Goal: Find specific page/section: Find specific page/section

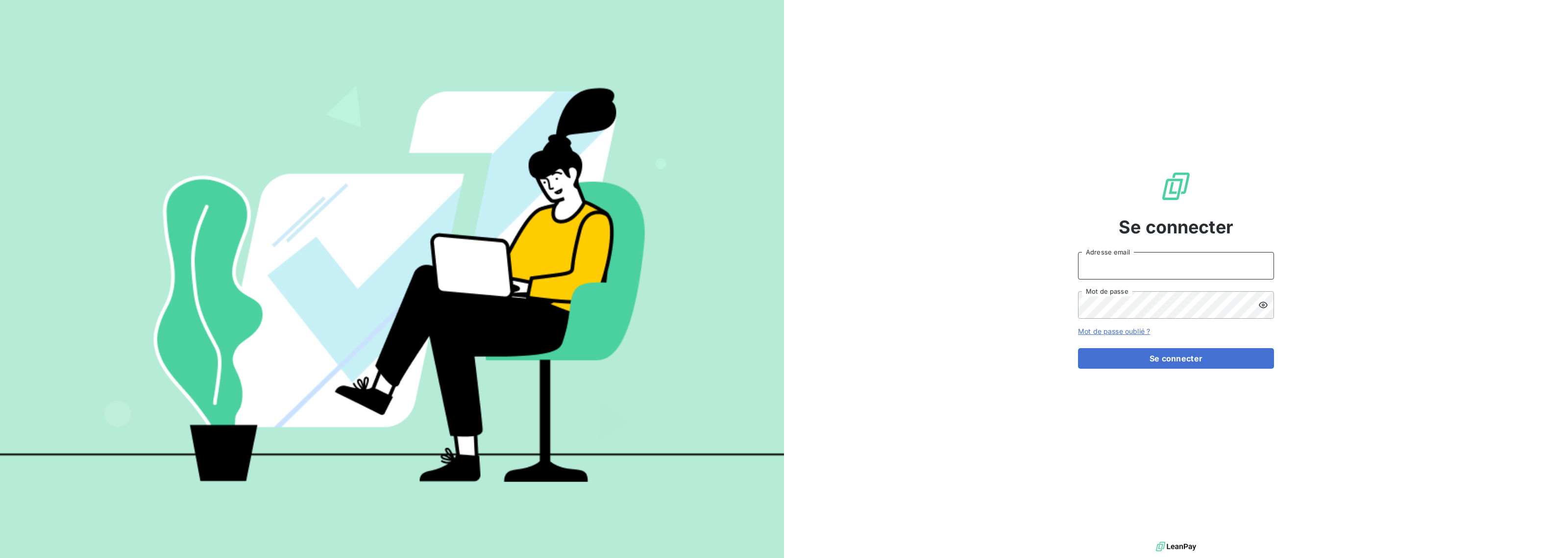
click at [1139, 267] on input "Adresse email" at bounding box center [1176, 266] width 196 height 27
type input "[EMAIL_ADDRESS][DOMAIN_NAME]"
click at [1196, 346] on form "[EMAIL_ADDRESS][DOMAIN_NAME] Adresse email Mot de passe Mot de passe oublié ? S…" at bounding box center [1176, 310] width 196 height 116
click at [1224, 357] on button "Se connecter" at bounding box center [1176, 358] width 196 height 21
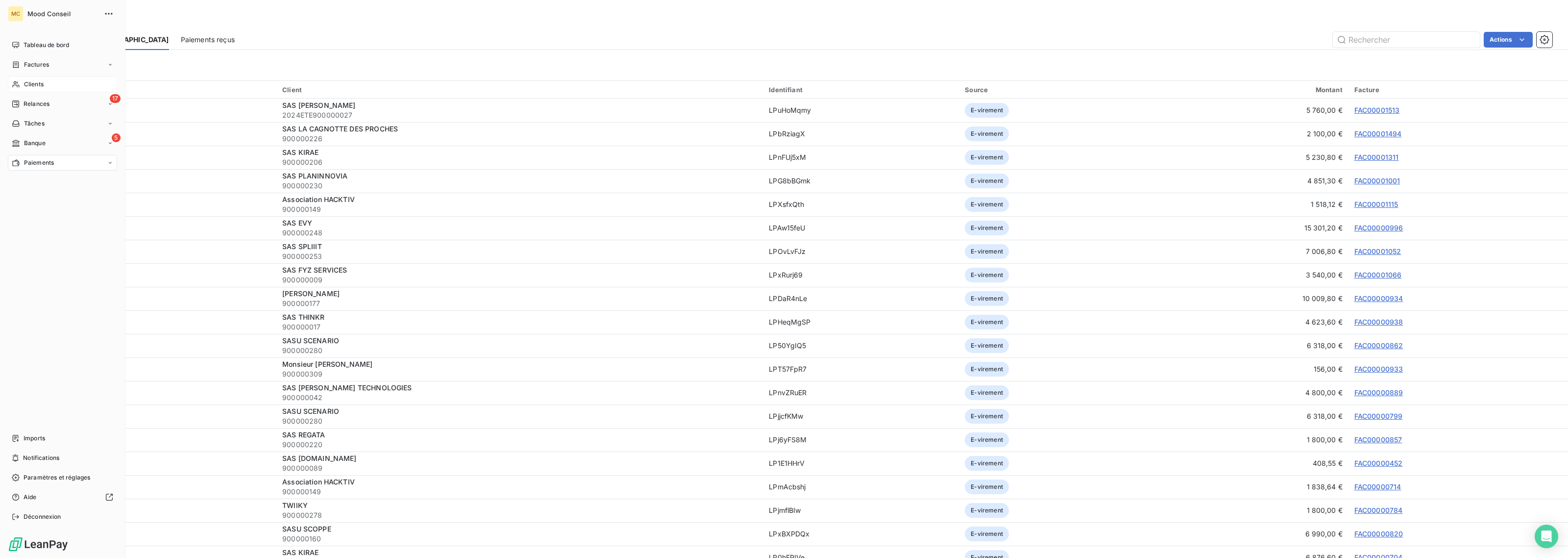
click at [27, 82] on span "Clients" at bounding box center [34, 85] width 20 height 9
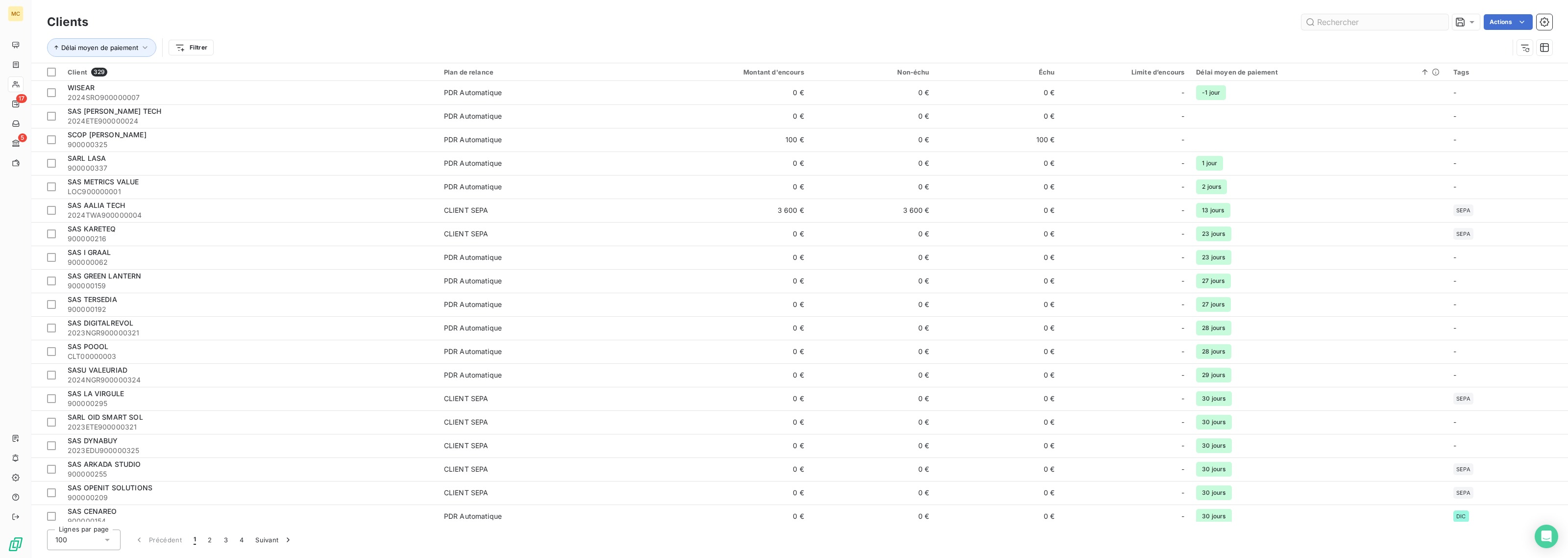
click at [1363, 16] on input "text" at bounding box center [1374, 22] width 147 height 15
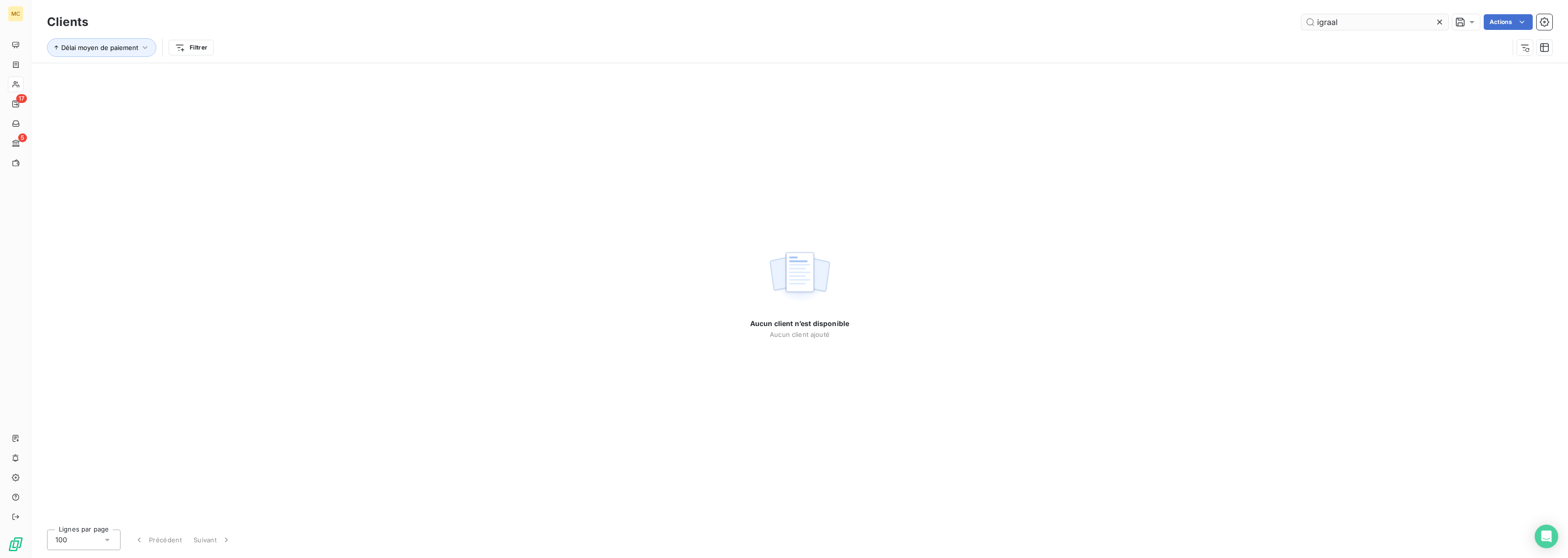
click at [1319, 23] on input "igraal" at bounding box center [1374, 22] width 147 height 15
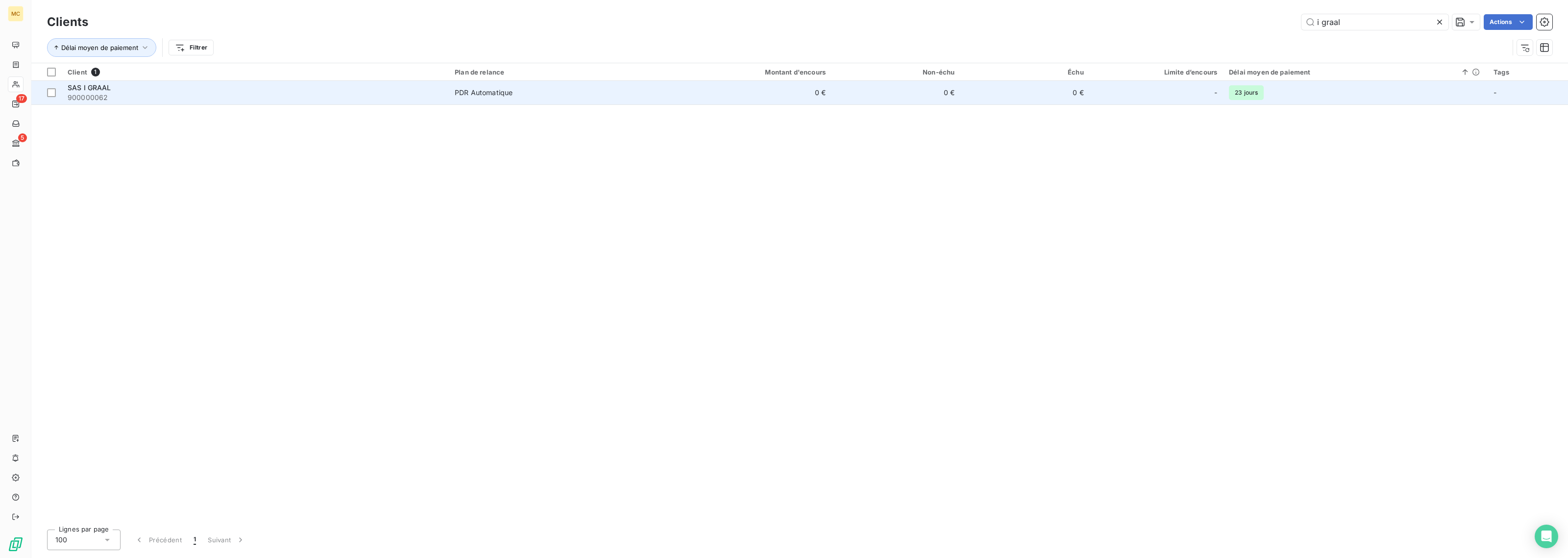
type input "i graal"
click at [567, 94] on span "PDR Automatique" at bounding box center [554, 92] width 198 height 10
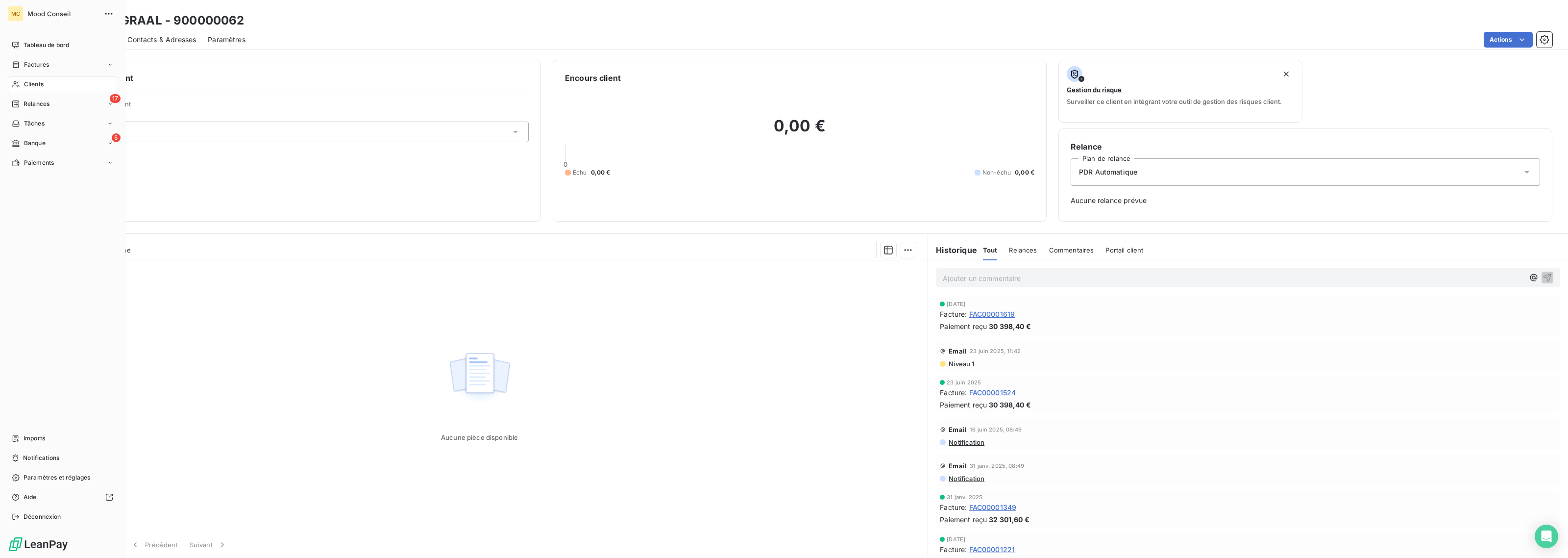
click at [57, 88] on div "Clients" at bounding box center [62, 84] width 109 height 15
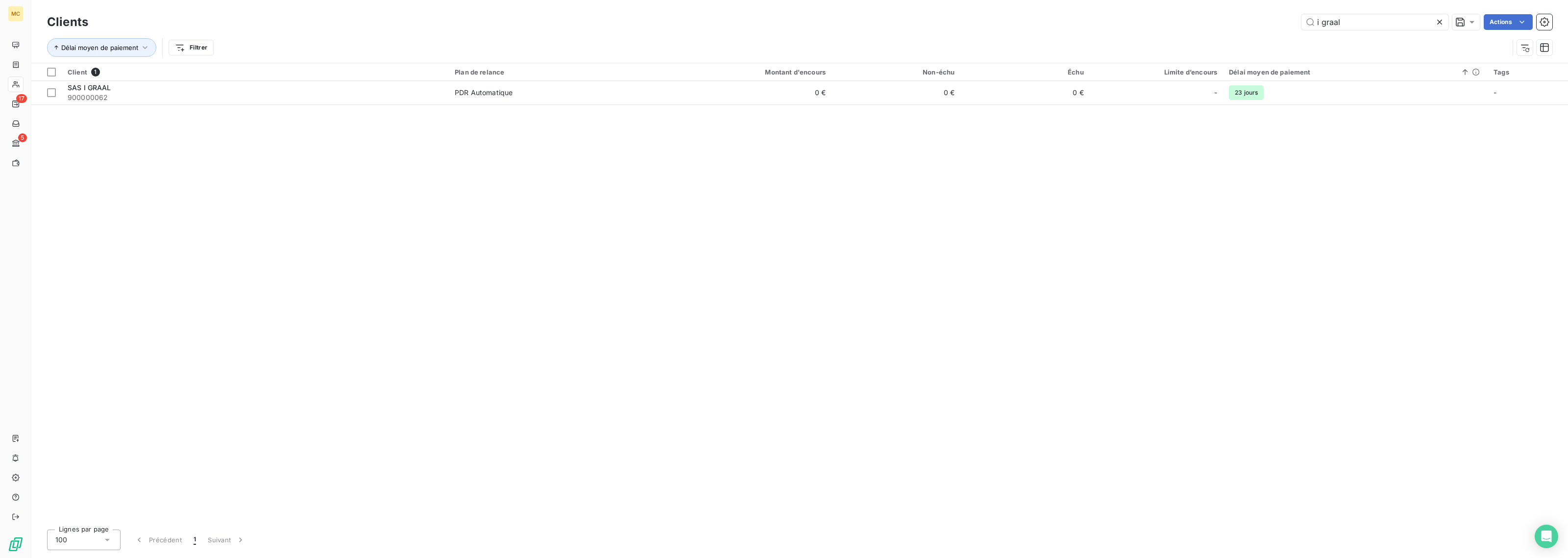
drag, startPoint x: 1332, startPoint y: 27, endPoint x: 1155, endPoint y: 32, distance: 177.1
click at [1155, 32] on div "Clients i graal Actions Délai moyen de paiement Filtrer" at bounding box center [799, 37] width 1506 height 51
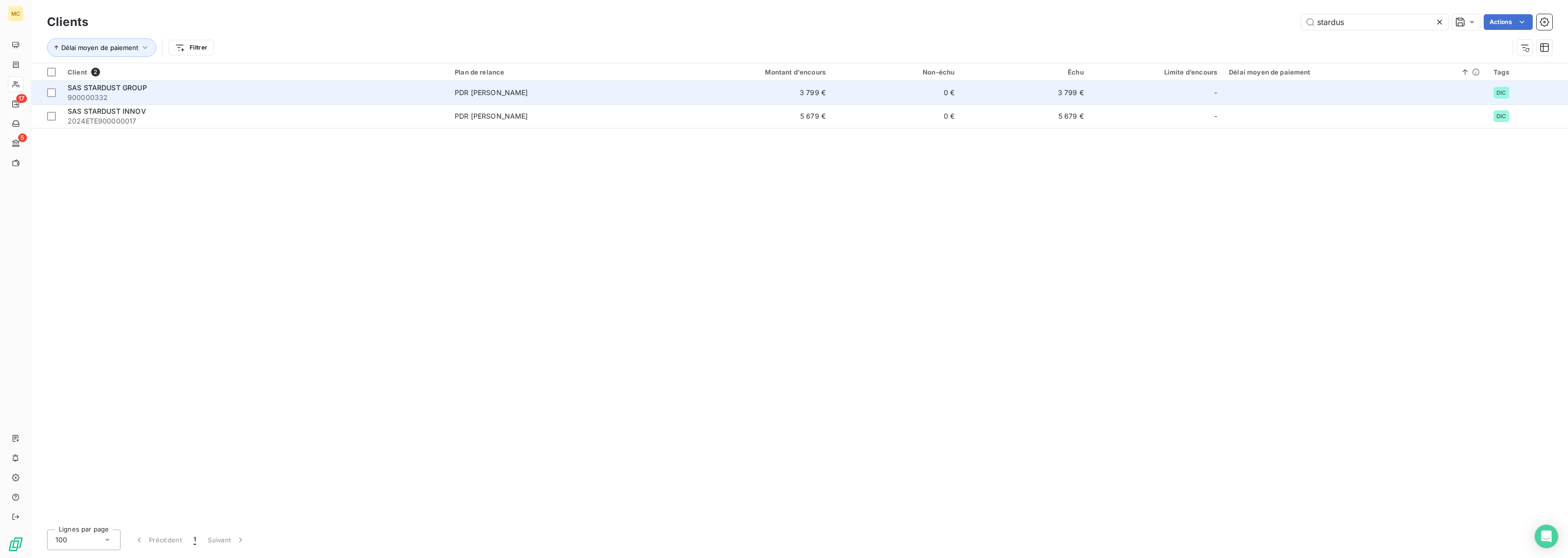
type input "stardus"
click at [440, 98] on span "900000332" at bounding box center [255, 97] width 376 height 10
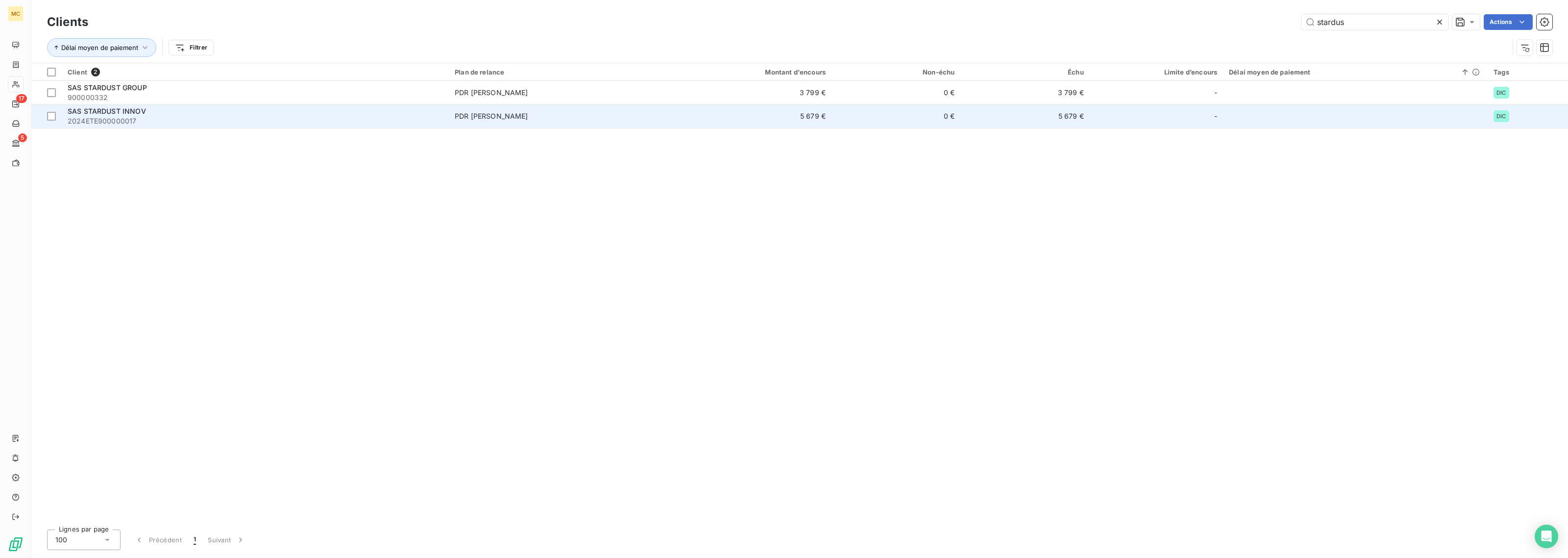
click at [407, 115] on div "SAS STARDUST INNOV" at bounding box center [255, 111] width 376 height 10
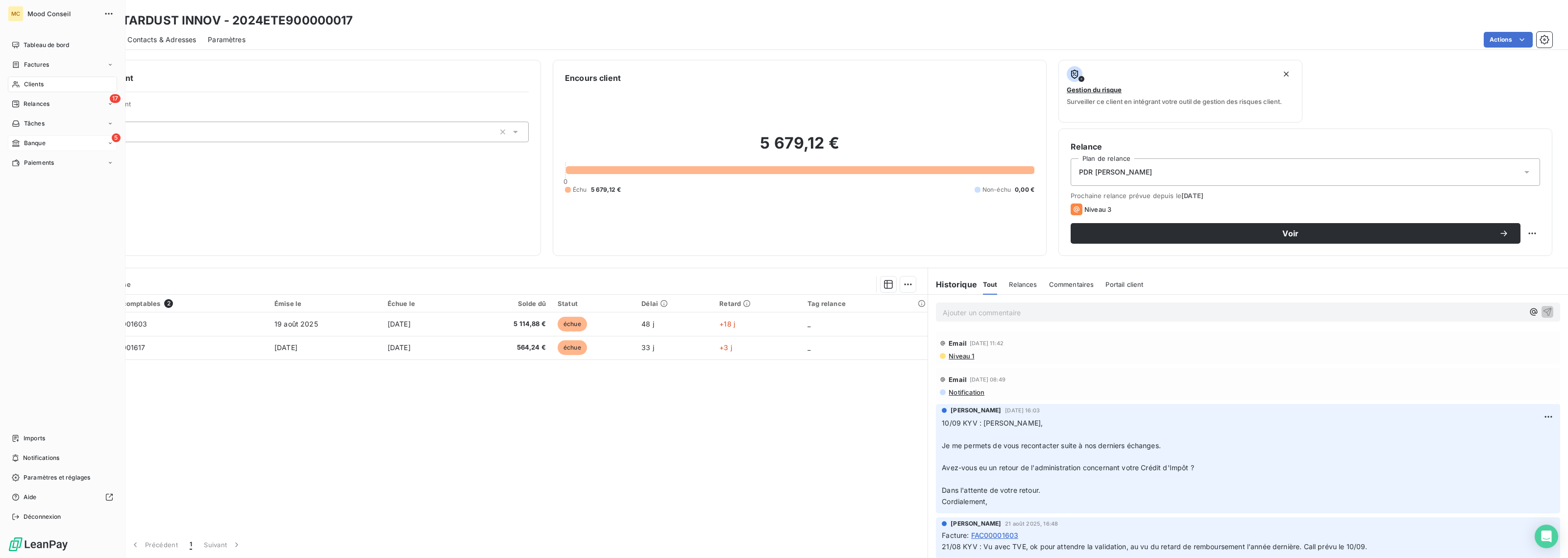
click at [28, 146] on span "Banque" at bounding box center [35, 143] width 22 height 9
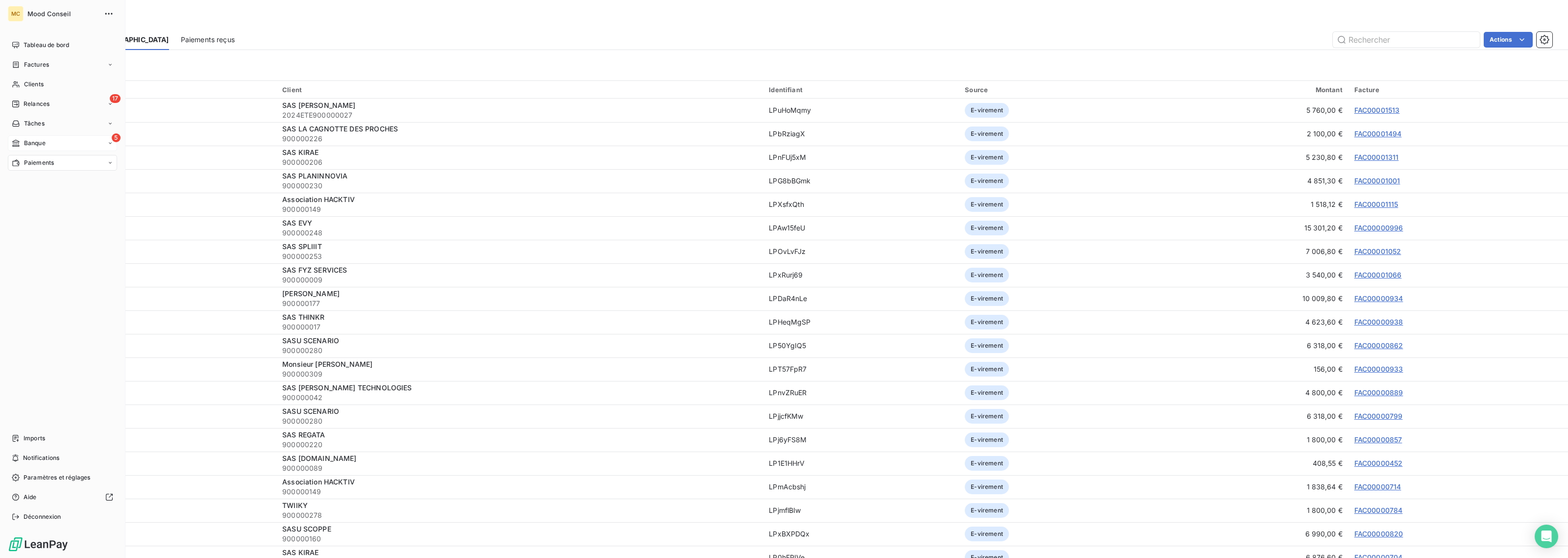
click at [20, 147] on div "Banque" at bounding box center [29, 143] width 34 height 9
